Goal: Check status

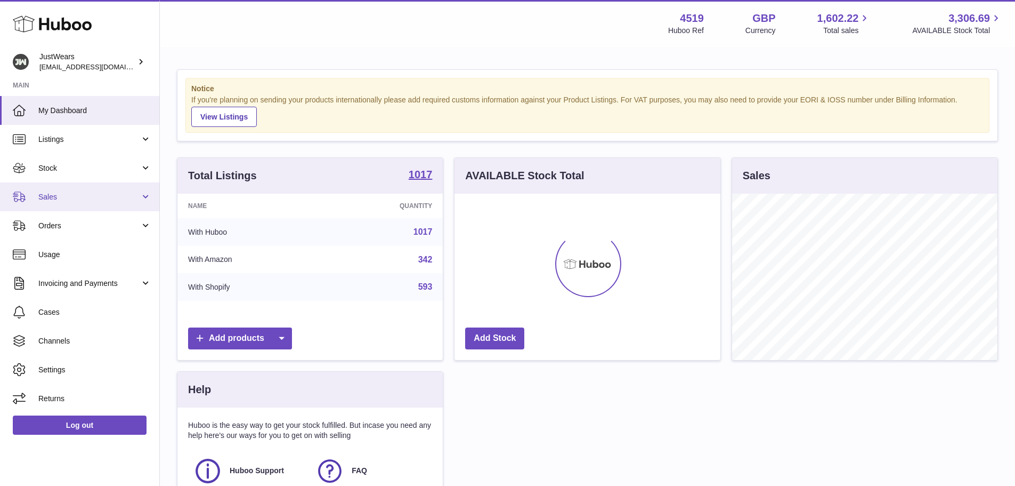
scroll to position [166, 266]
click at [95, 199] on span "Sales" at bounding box center [89, 197] width 102 height 10
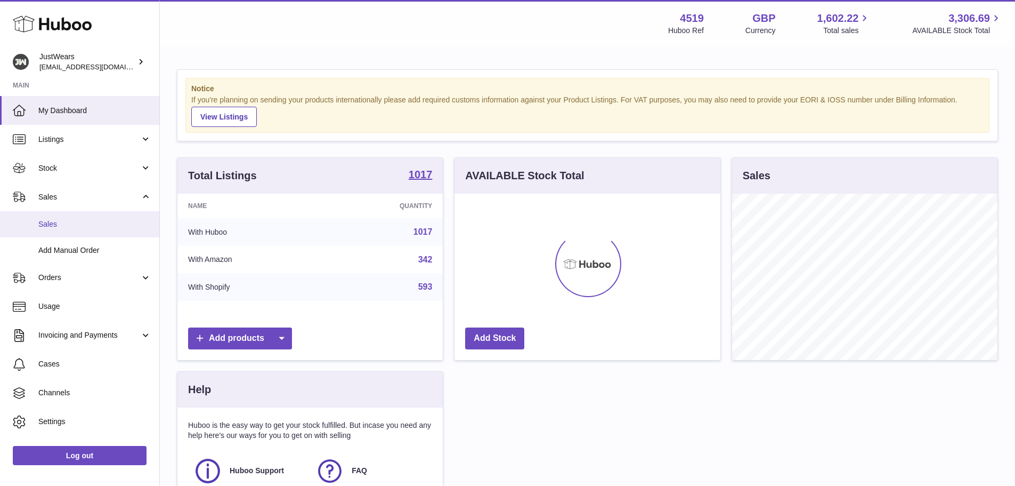
click at [93, 213] on link "Sales" at bounding box center [79, 224] width 159 height 26
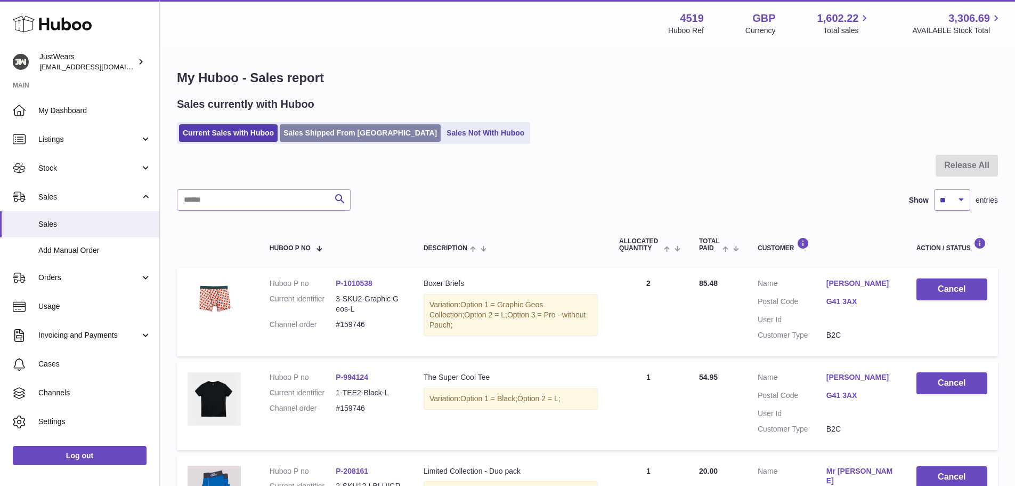
click at [332, 126] on link "Sales Shipped From [GEOGRAPHIC_DATA]" at bounding box center [360, 133] width 161 height 18
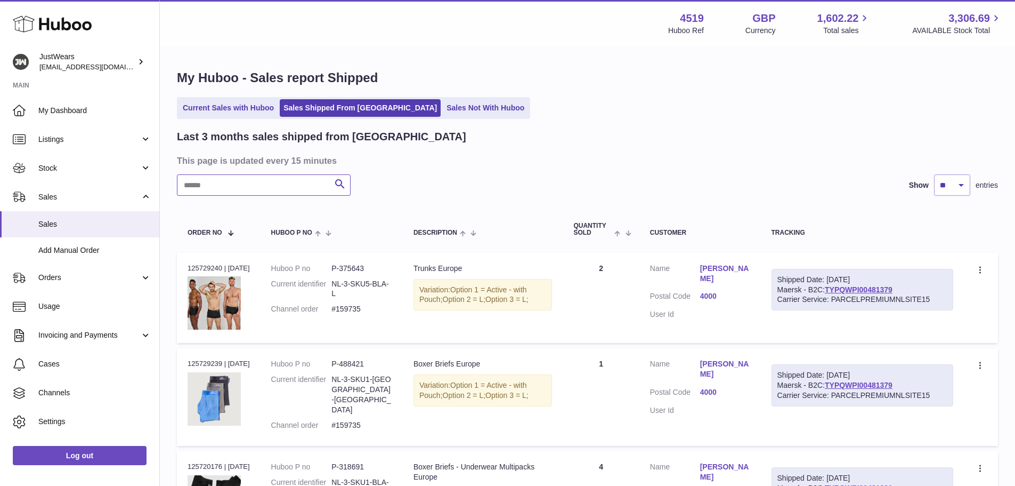
click at [290, 192] on input "text" at bounding box center [264, 184] width 174 height 21
paste input "*******"
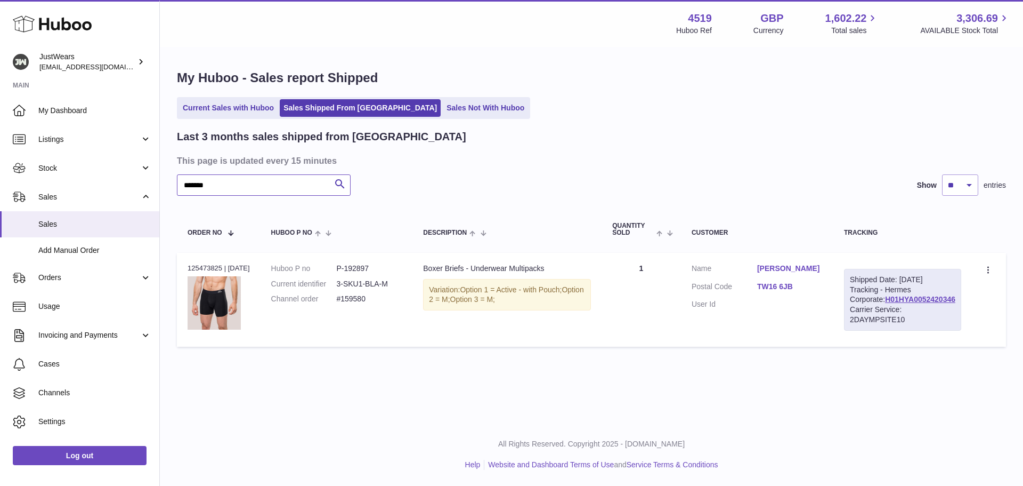
type input "*******"
click at [373, 282] on dd "3-SKU1-BLA-M" at bounding box center [369, 284] width 66 height 10
click at [369, 271] on dd "P-192897" at bounding box center [369, 268] width 66 height 10
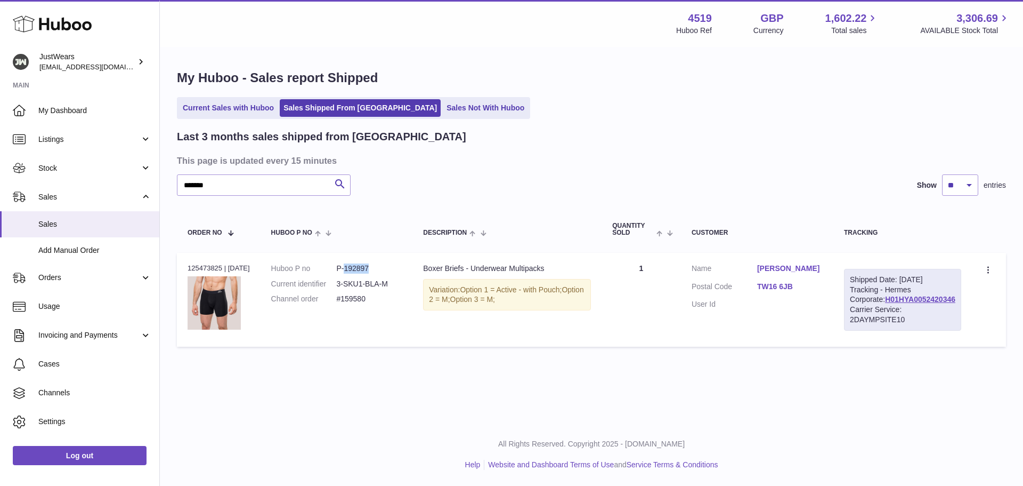
click at [369, 271] on dd "P-192897" at bounding box center [369, 268] width 66 height 10
copy dd "192897"
